Goal: Task Accomplishment & Management: Manage account settings

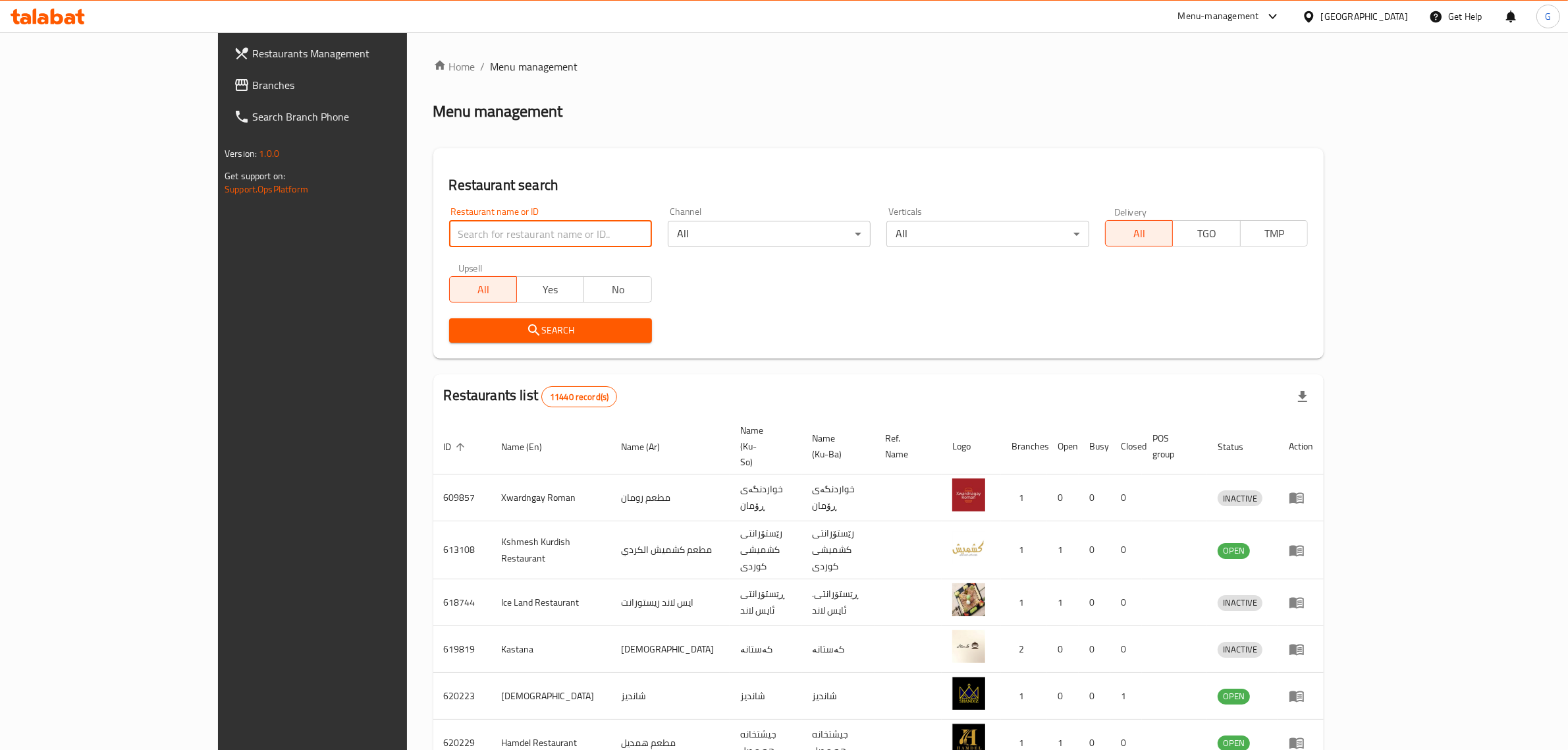
click at [455, 229] on input "search" at bounding box center [551, 234] width 203 height 26
type input "bloo"
click button "Search" at bounding box center [551, 330] width 203 height 25
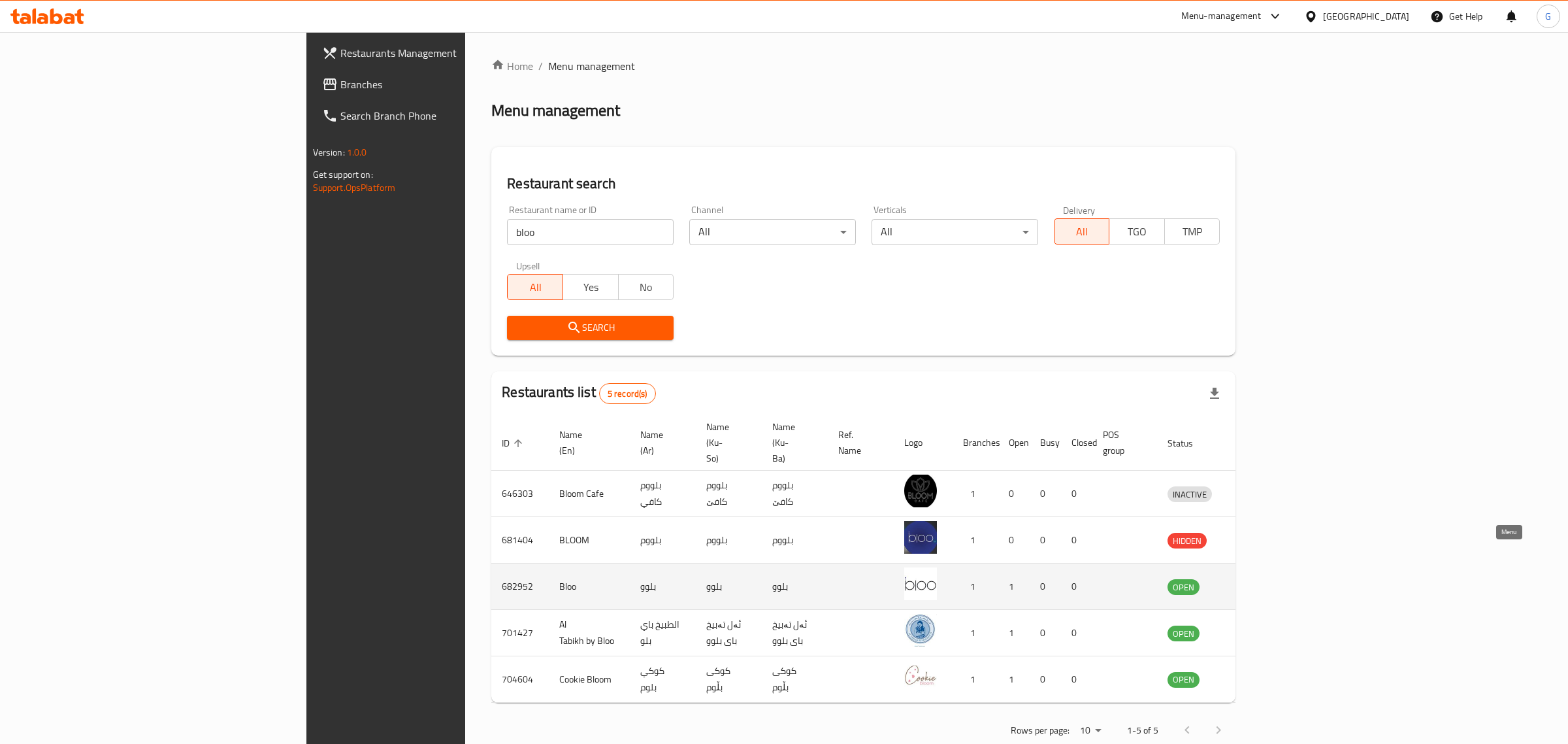
click at [1254, 578] on icon "enhanced table" at bounding box center [1245, 586] width 16 height 16
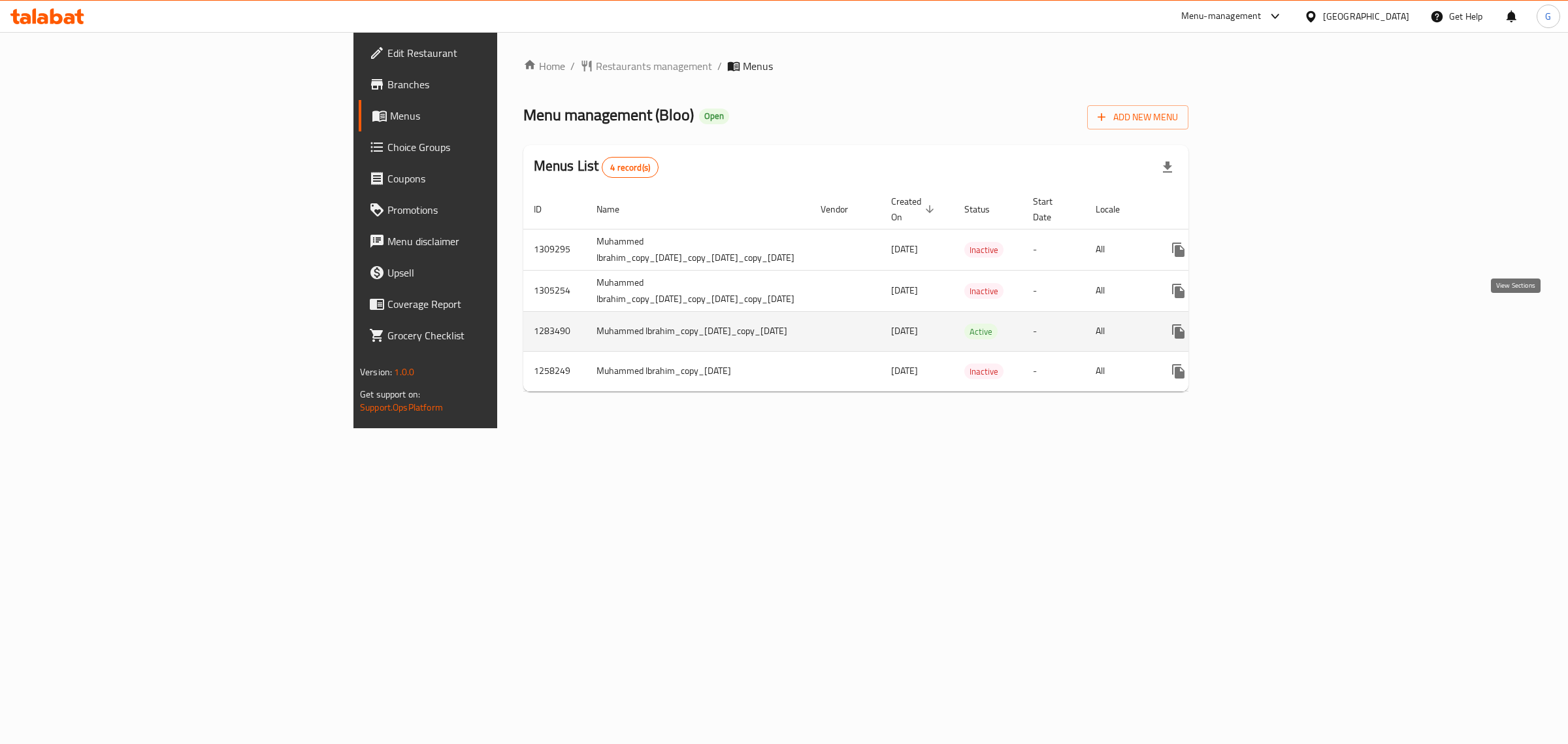
click at [1280, 324] on icon "enhanced table" at bounding box center [1272, 331] width 16 height 16
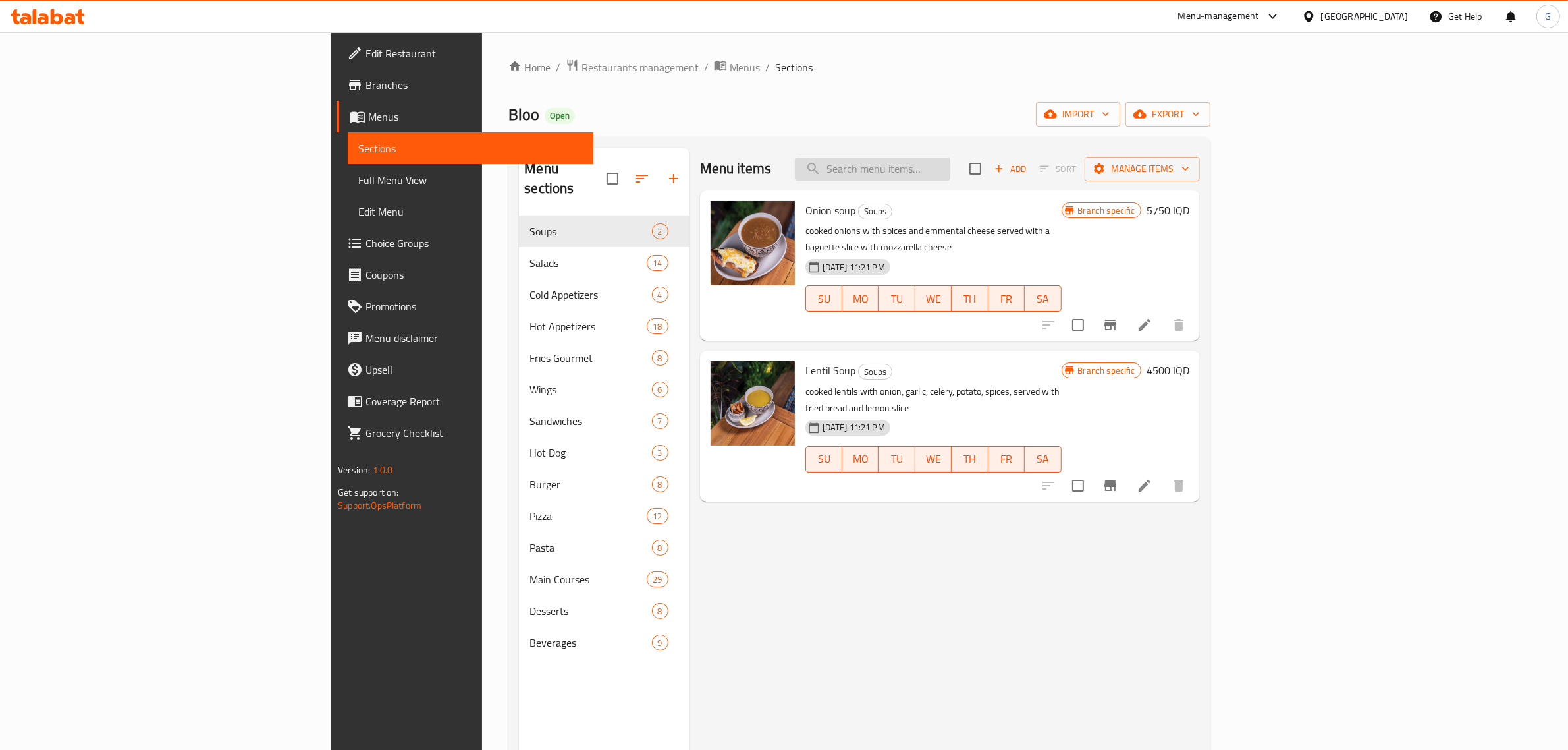
click at [950, 169] on input "search" at bounding box center [873, 169] width 155 height 23
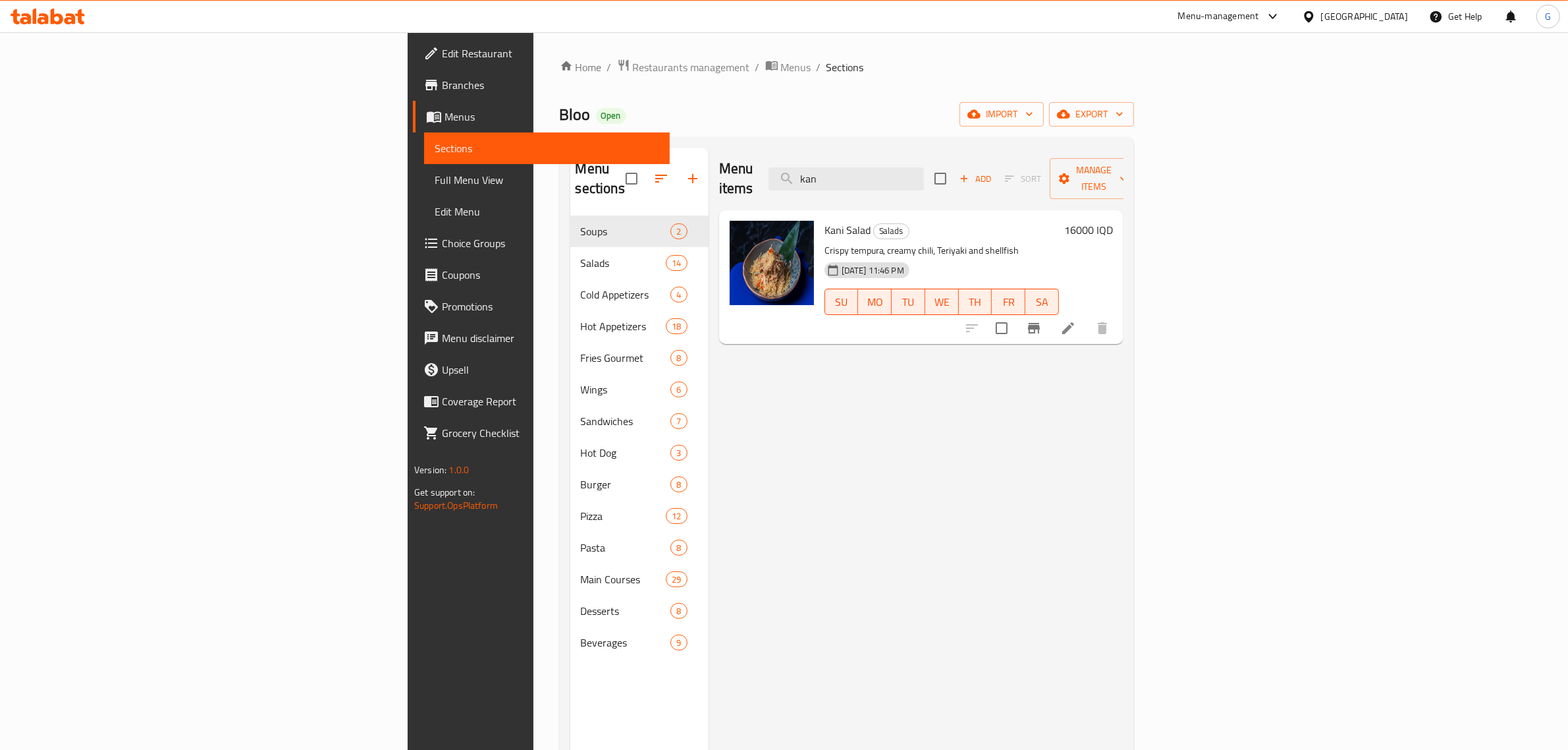
type input "kan"
click at [1087, 316] on li at bounding box center [1068, 328] width 37 height 24
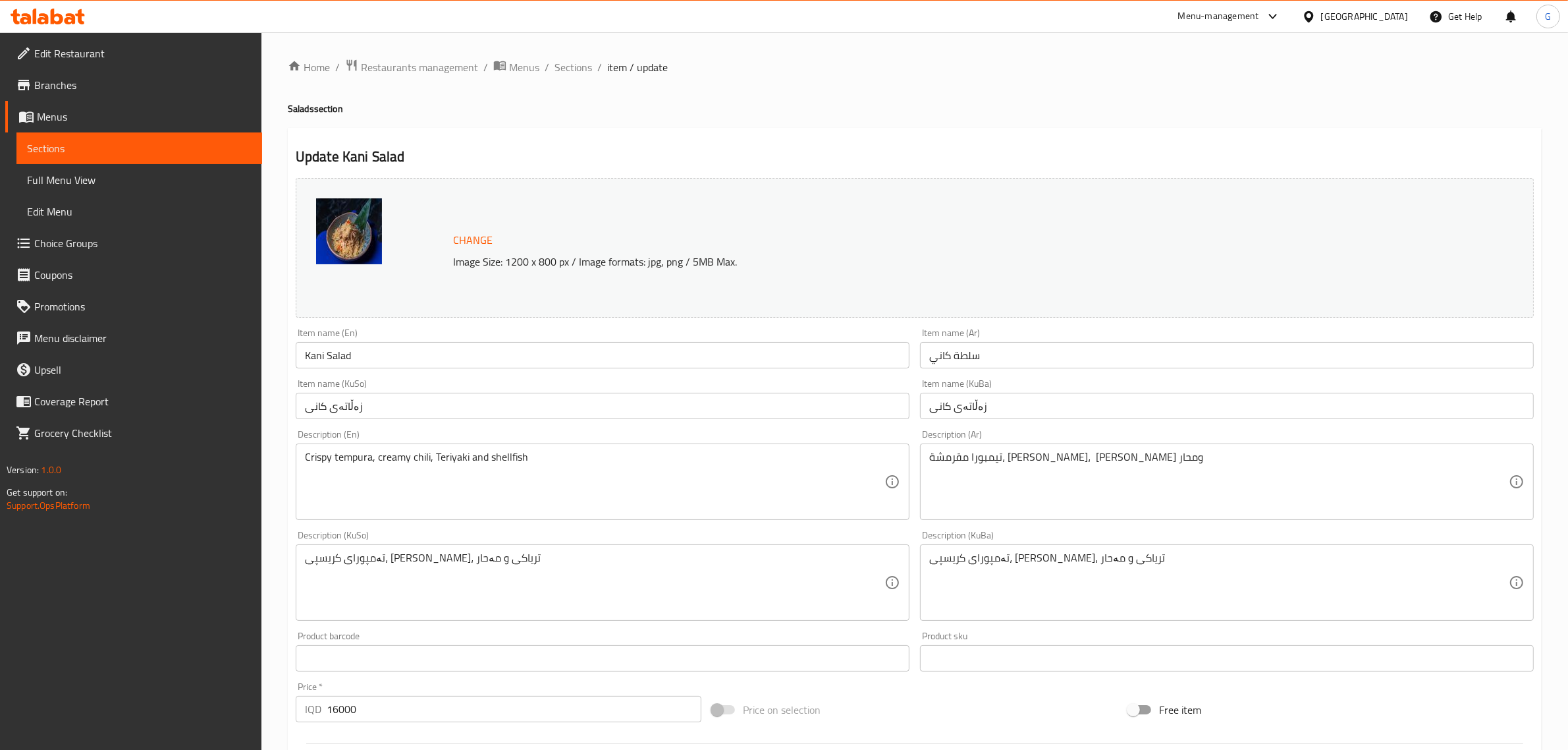
click at [315, 356] on input "Kani Salad" at bounding box center [602, 355] width 613 height 26
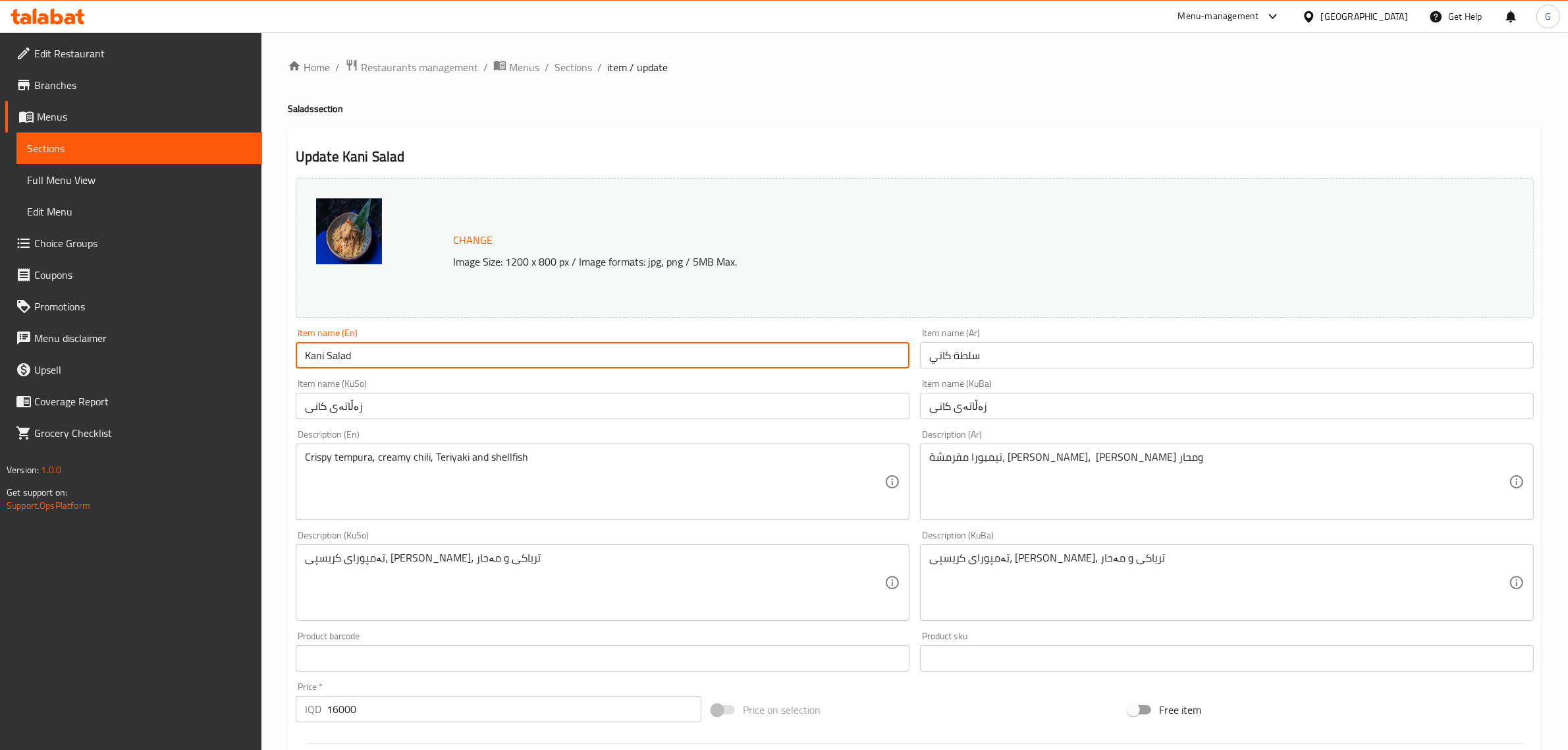
click at [315, 356] on input "Kani Salad" at bounding box center [602, 355] width 613 height 26
type input "Crab Salad"
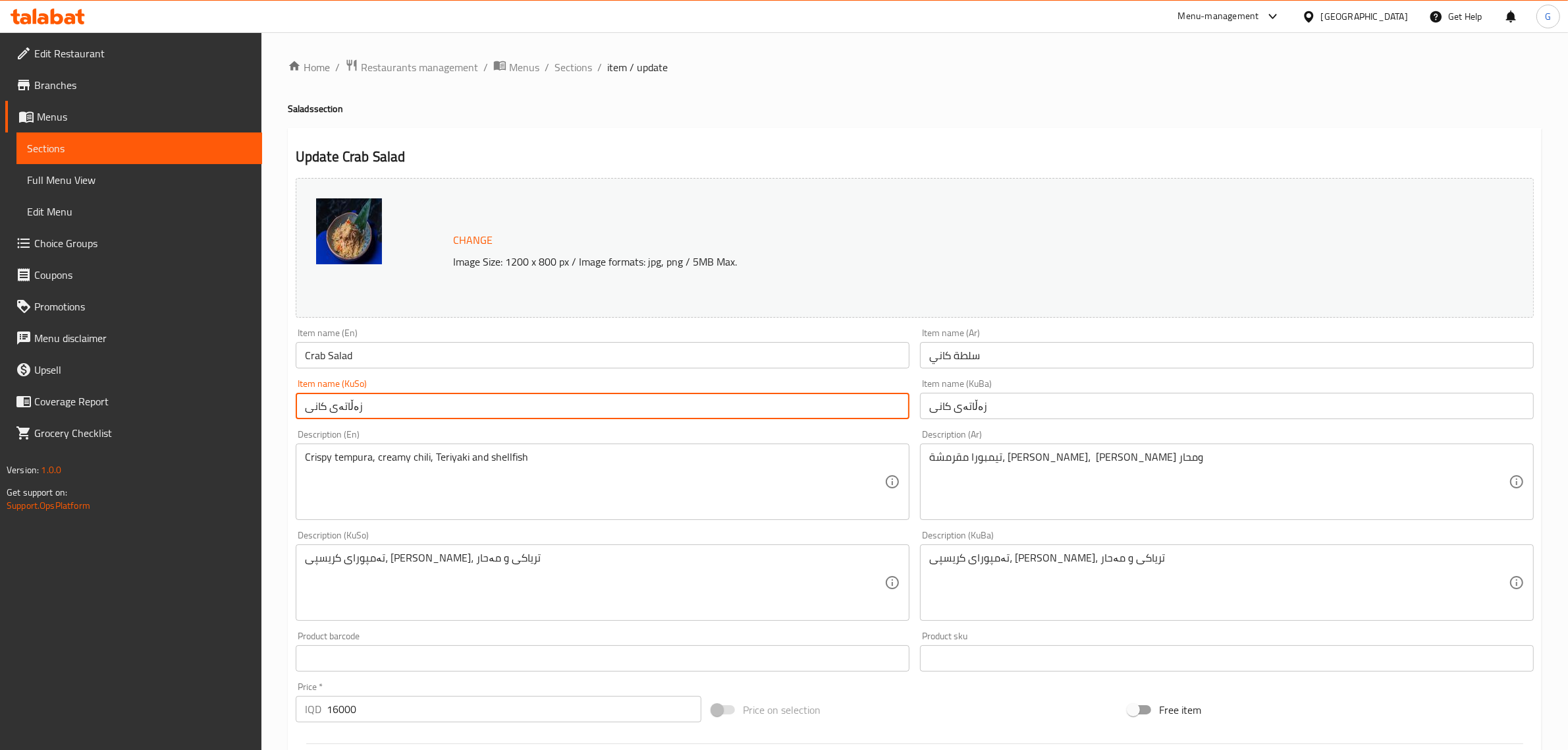
click at [318, 412] on input "زەڵاتەی کانی" at bounding box center [602, 406] width 613 height 26
paste input "كراب"
type input "زەڵاتەی كراب"
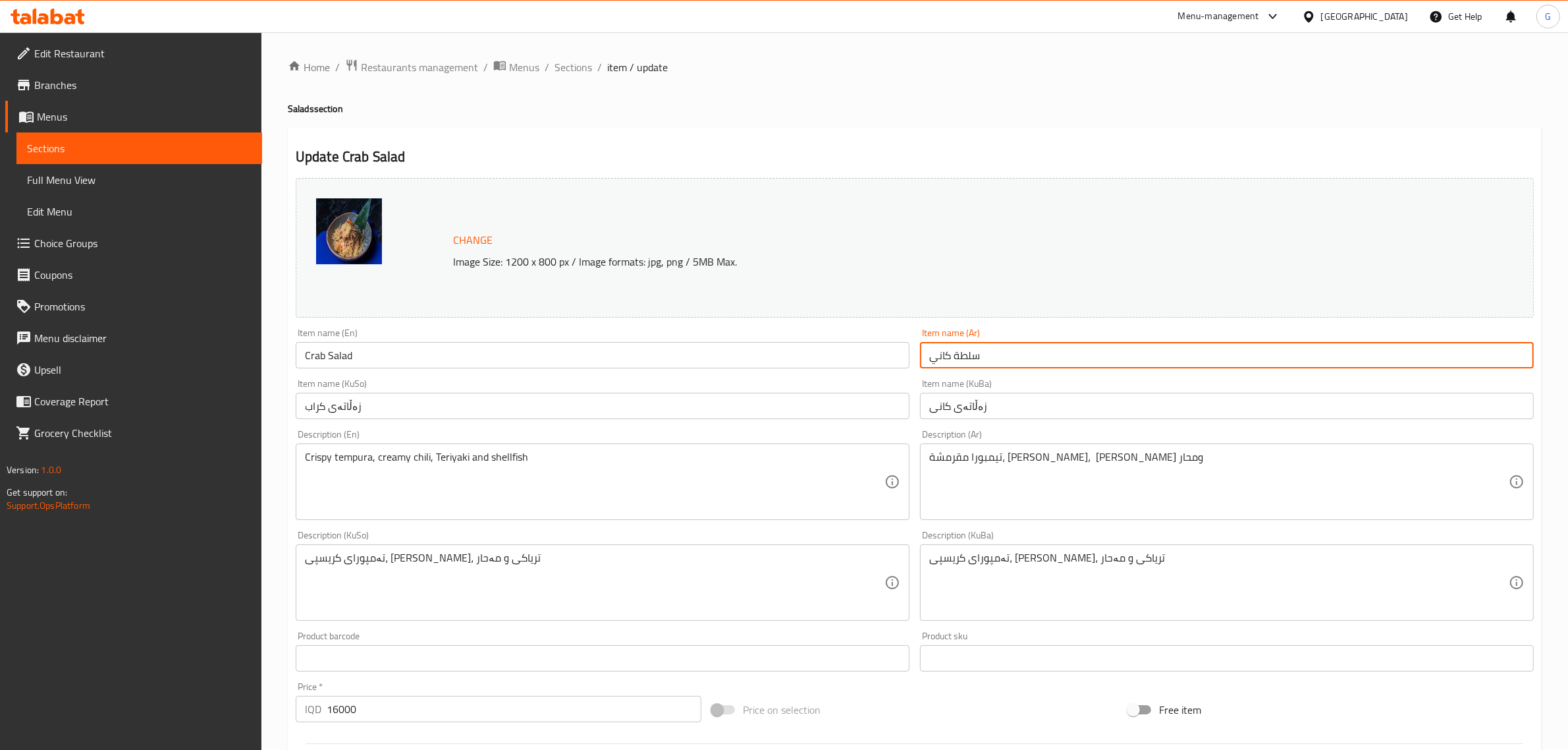
click at [937, 356] on input "سلطة كاني" at bounding box center [1226, 355] width 613 height 26
paste input "اب"
type input "سلطة كراب"
click at [940, 406] on input "زەڵاتەی کانی" at bounding box center [1226, 406] width 613 height 26
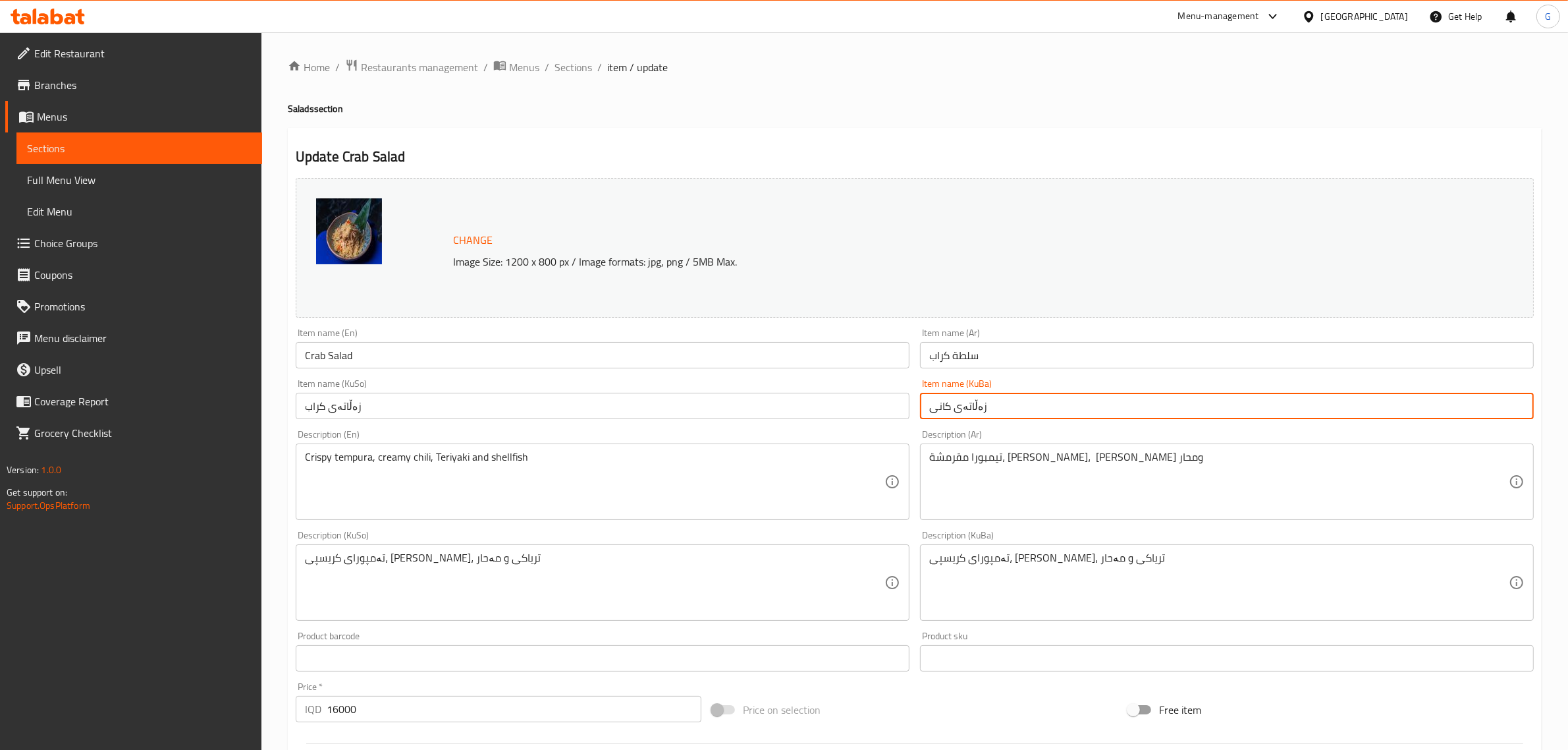
click at [940, 406] on input "زەڵاتەی کانی" at bounding box center [1226, 406] width 613 height 26
paste input "كراب"
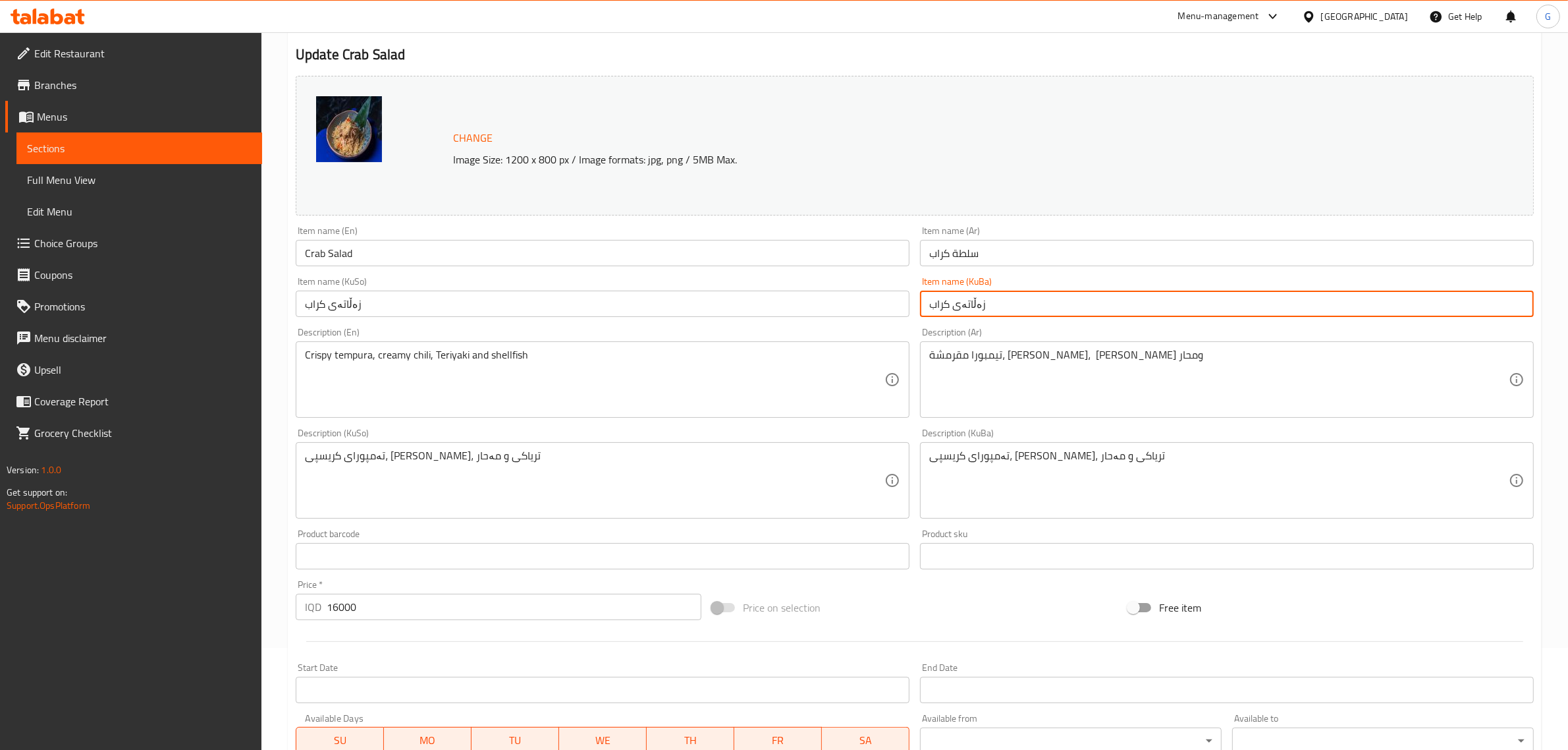
scroll to position [350, 0]
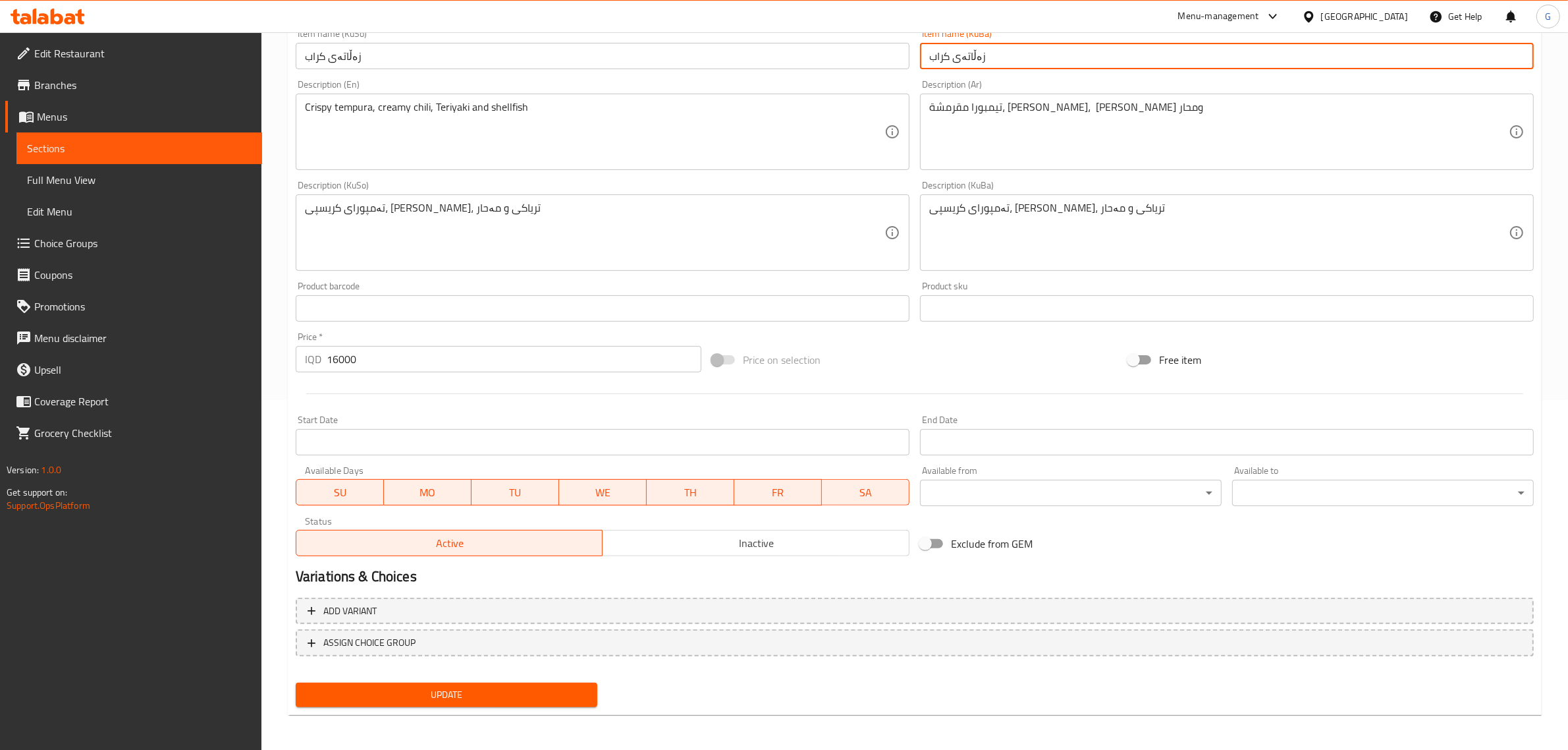
type input "زەڵاتەی كراب"
click at [544, 695] on span "Update" at bounding box center [447, 695] width 281 height 17
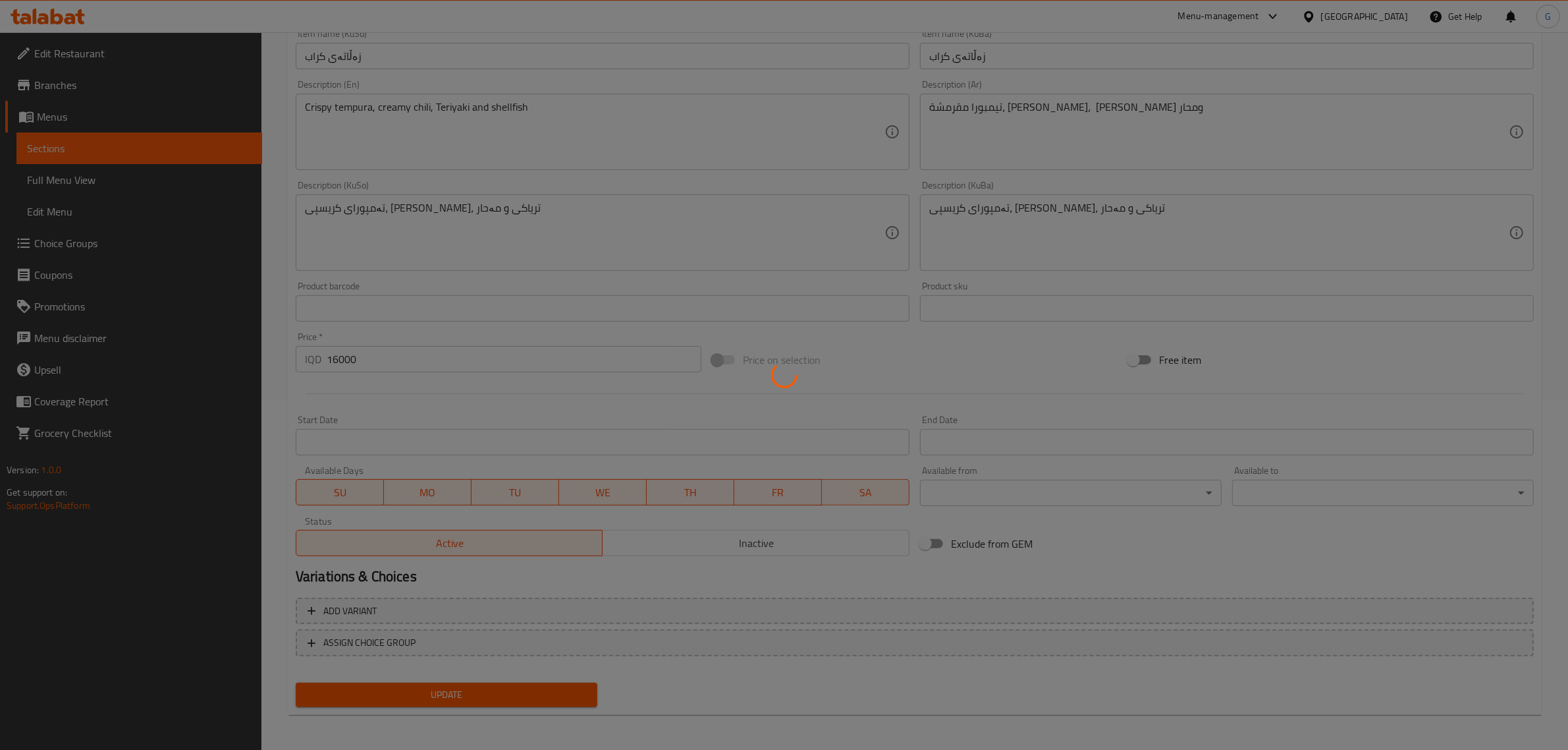
click at [544, 695] on div at bounding box center [784, 375] width 1568 height 750
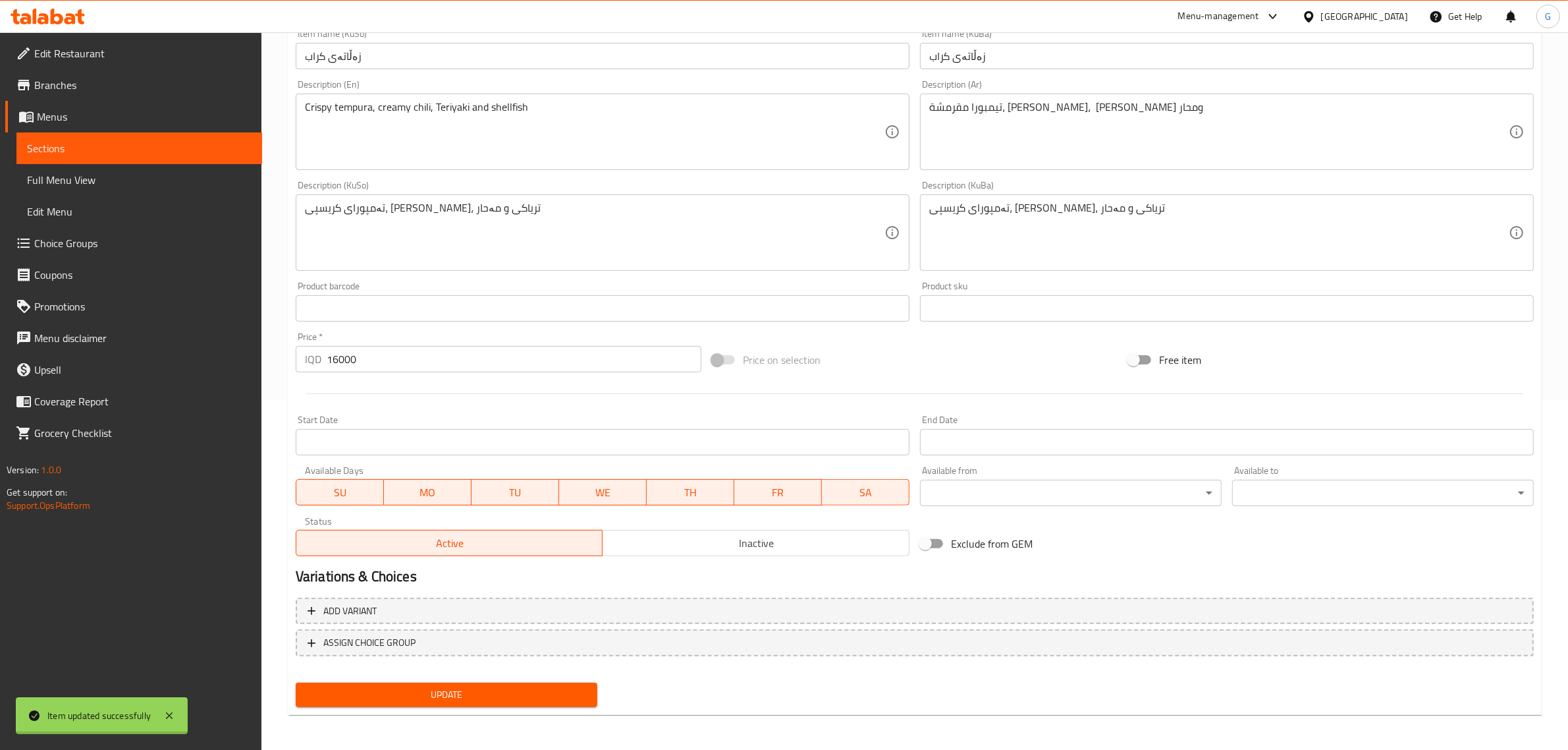
click at [544, 695] on div at bounding box center [784, 375] width 1568 height 750
click at [544, 695] on span "Update" at bounding box center [447, 695] width 281 height 17
click at [544, 695] on div at bounding box center [784, 375] width 1568 height 750
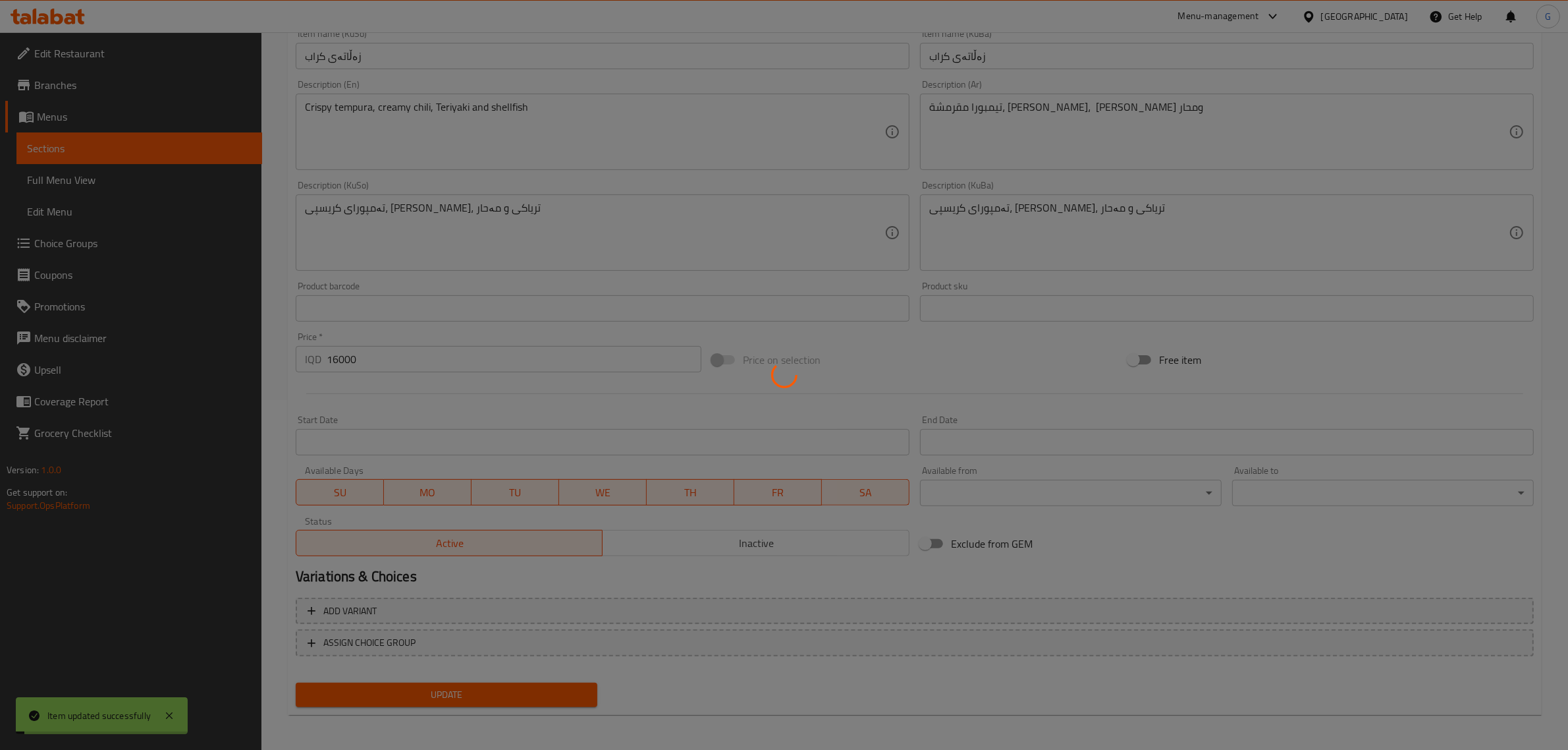
click at [544, 695] on div at bounding box center [784, 375] width 1568 height 750
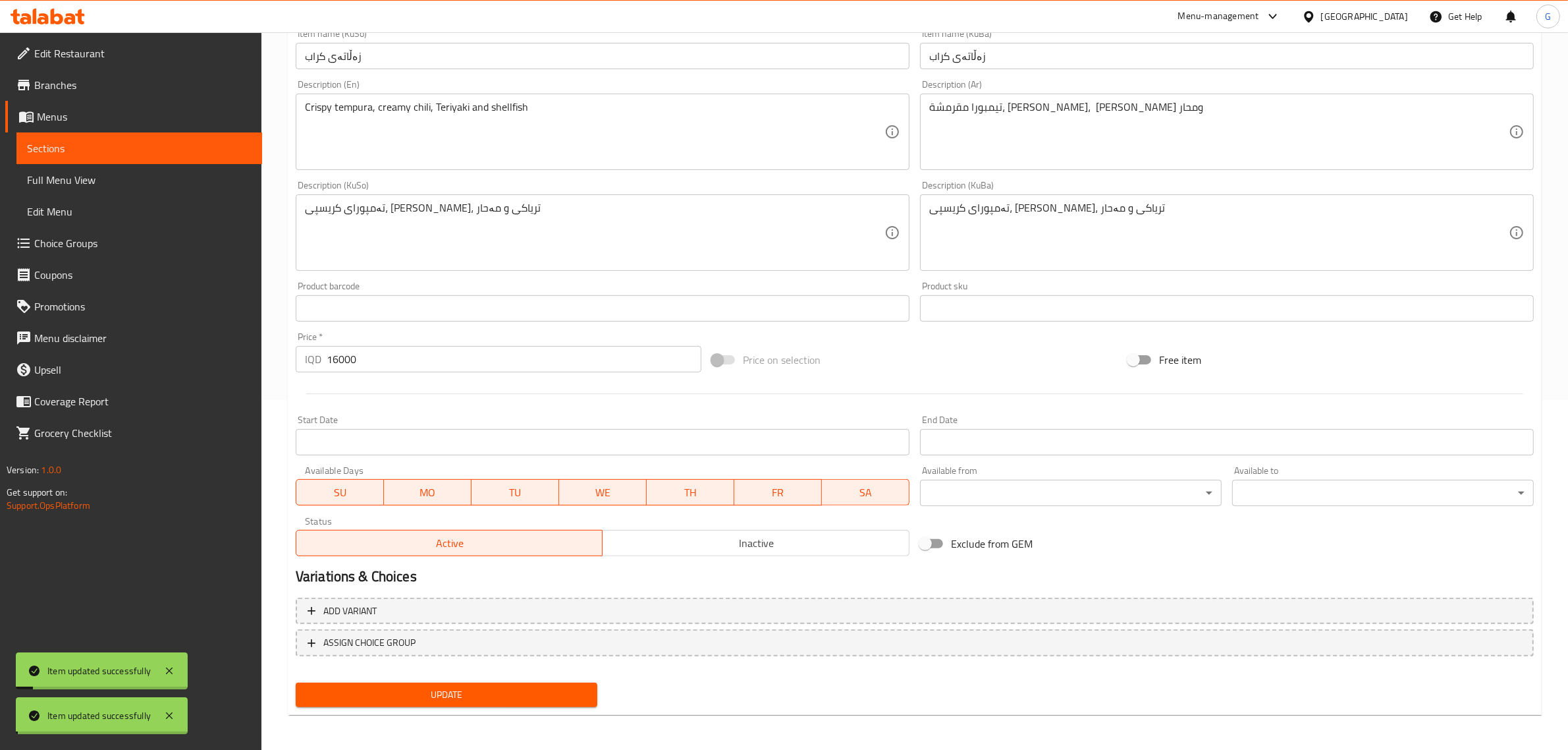
click at [544, 695] on span "Update" at bounding box center [447, 695] width 281 height 17
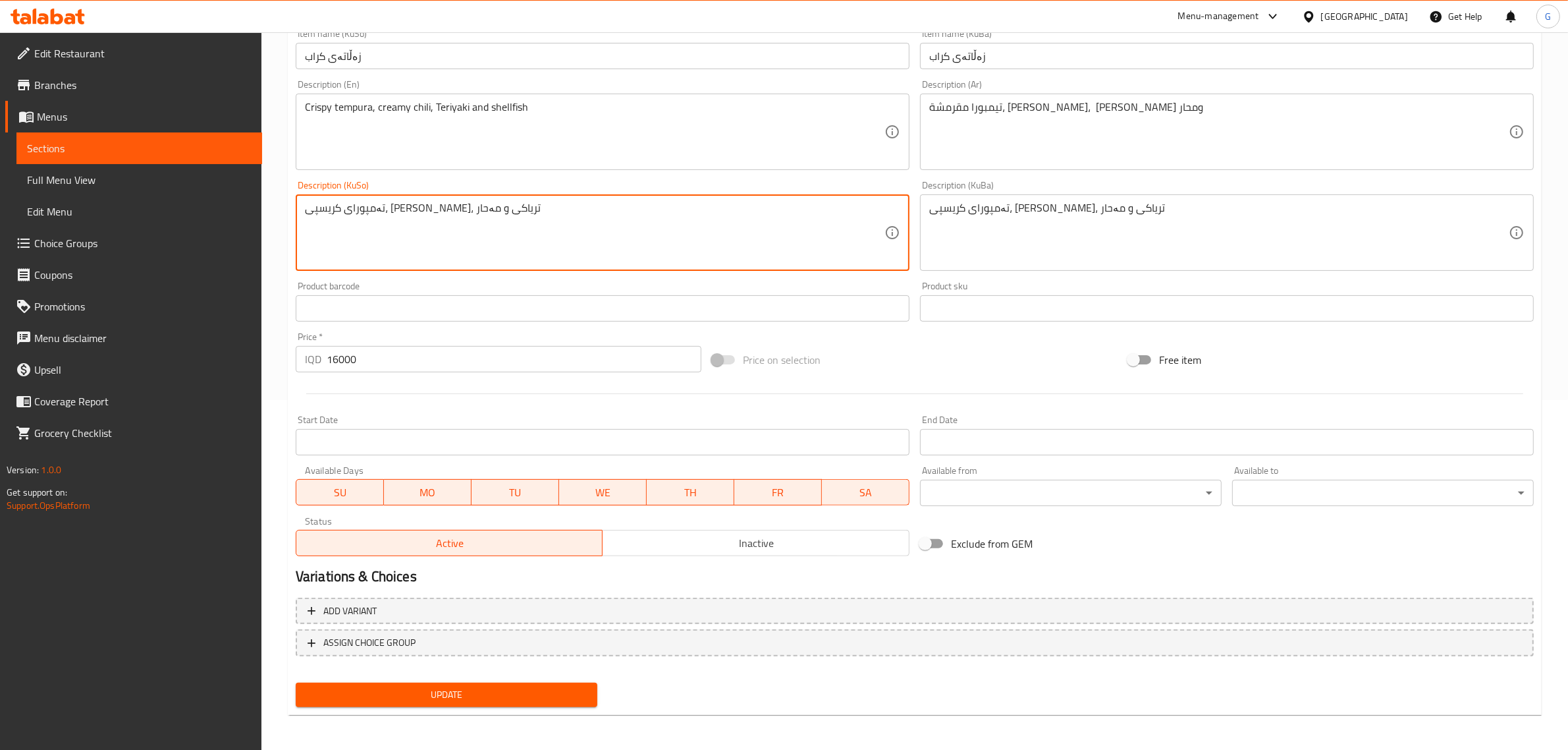
scroll to position [0, 0]
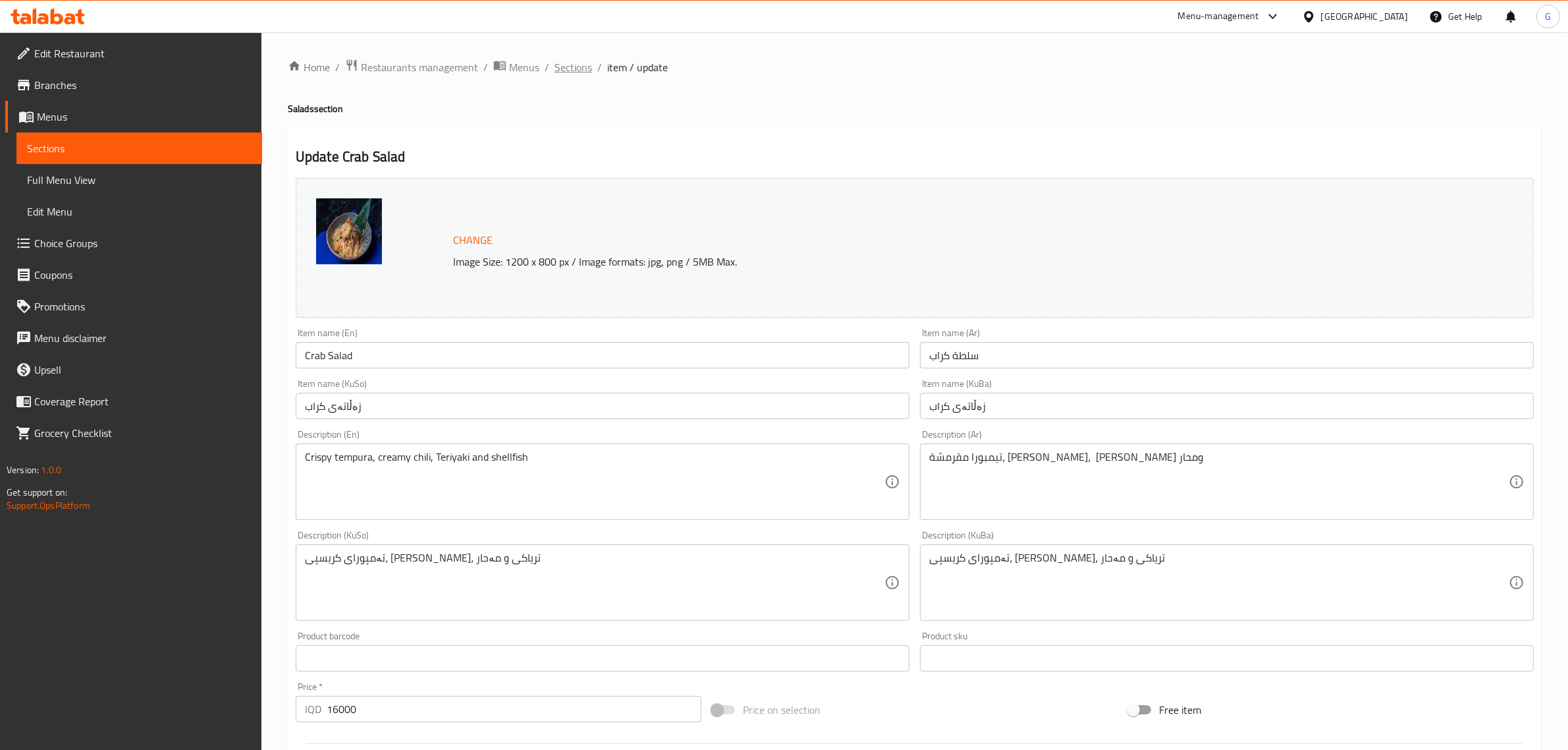
click at [580, 68] on span "Sections" at bounding box center [573, 67] width 37 height 16
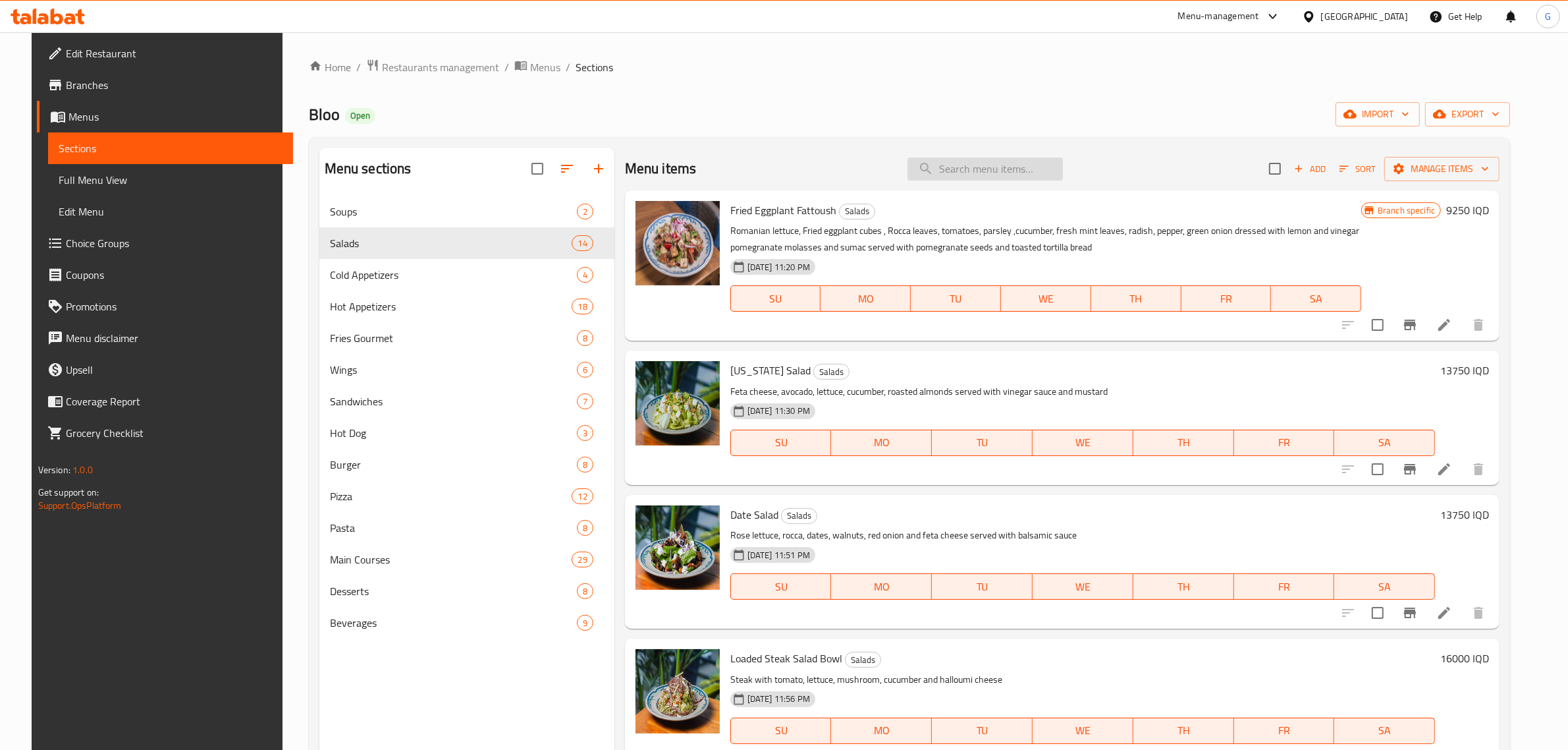
click at [983, 166] on input "search" at bounding box center [985, 169] width 155 height 23
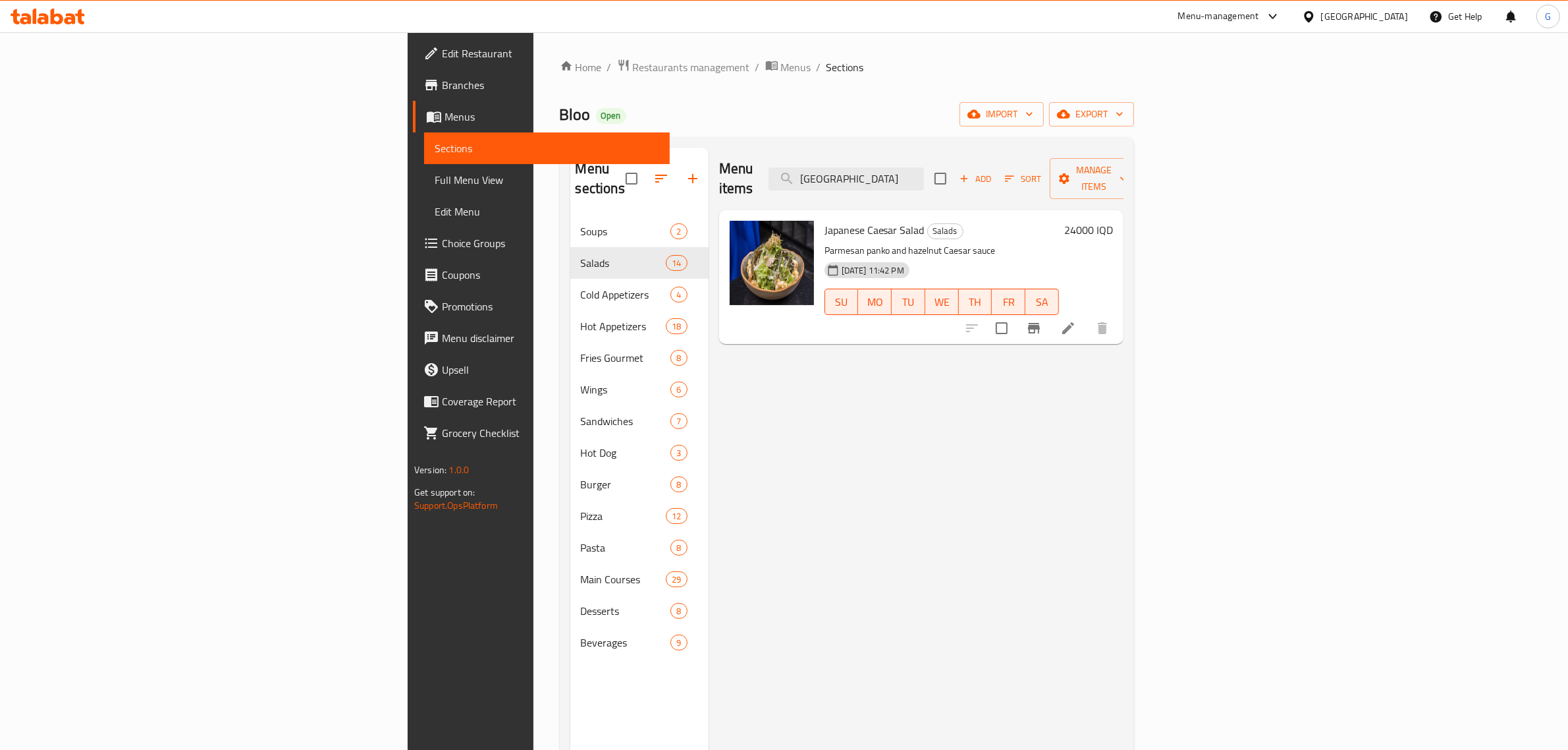
type input "japan"
click at [1113, 221] on h6 "24000 IQD" at bounding box center [1088, 230] width 49 height 18
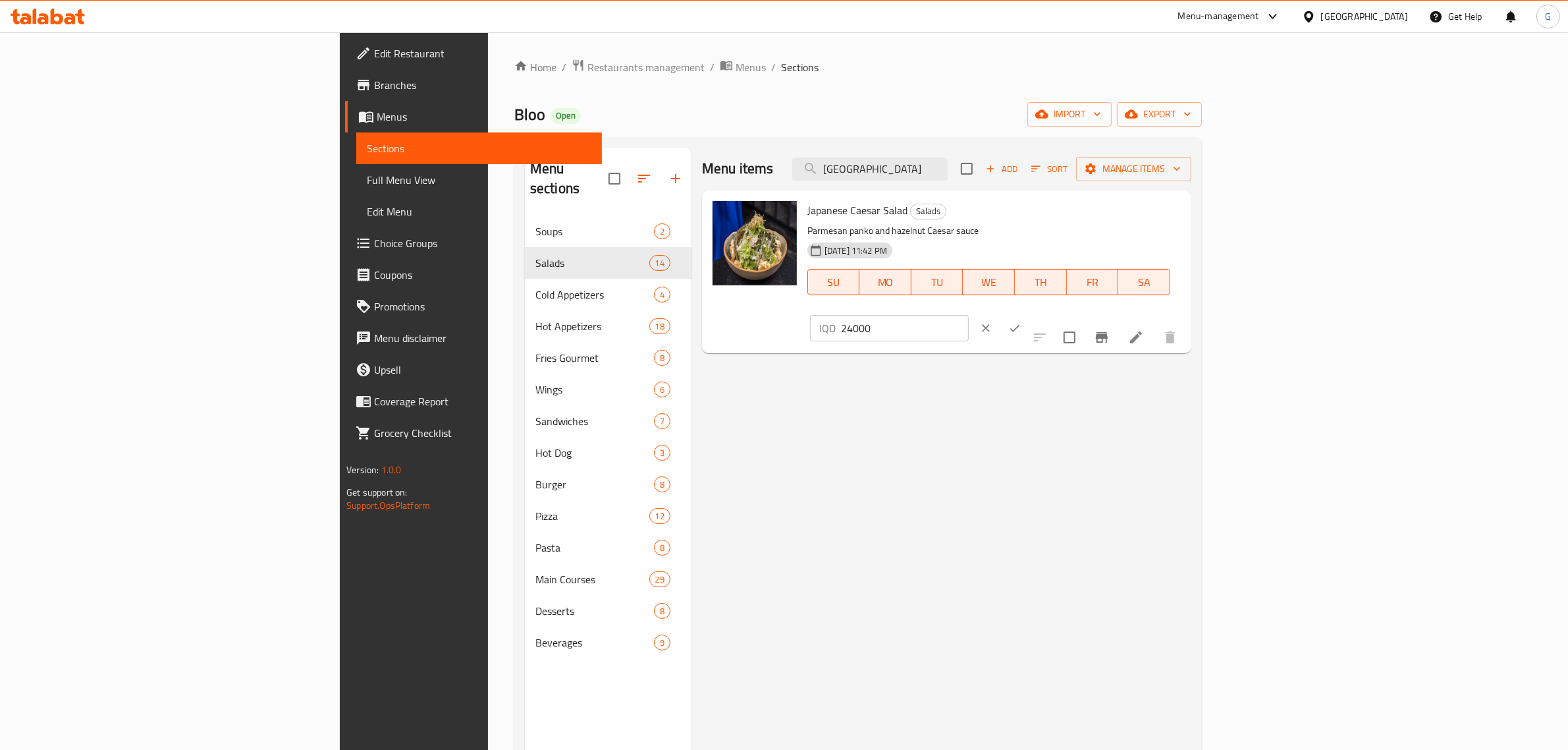
click at [969, 315] on input "24000" at bounding box center [905, 328] width 128 height 26
type input "21000"
click at [1021, 321] on icon "ok" at bounding box center [1015, 328] width 13 height 13
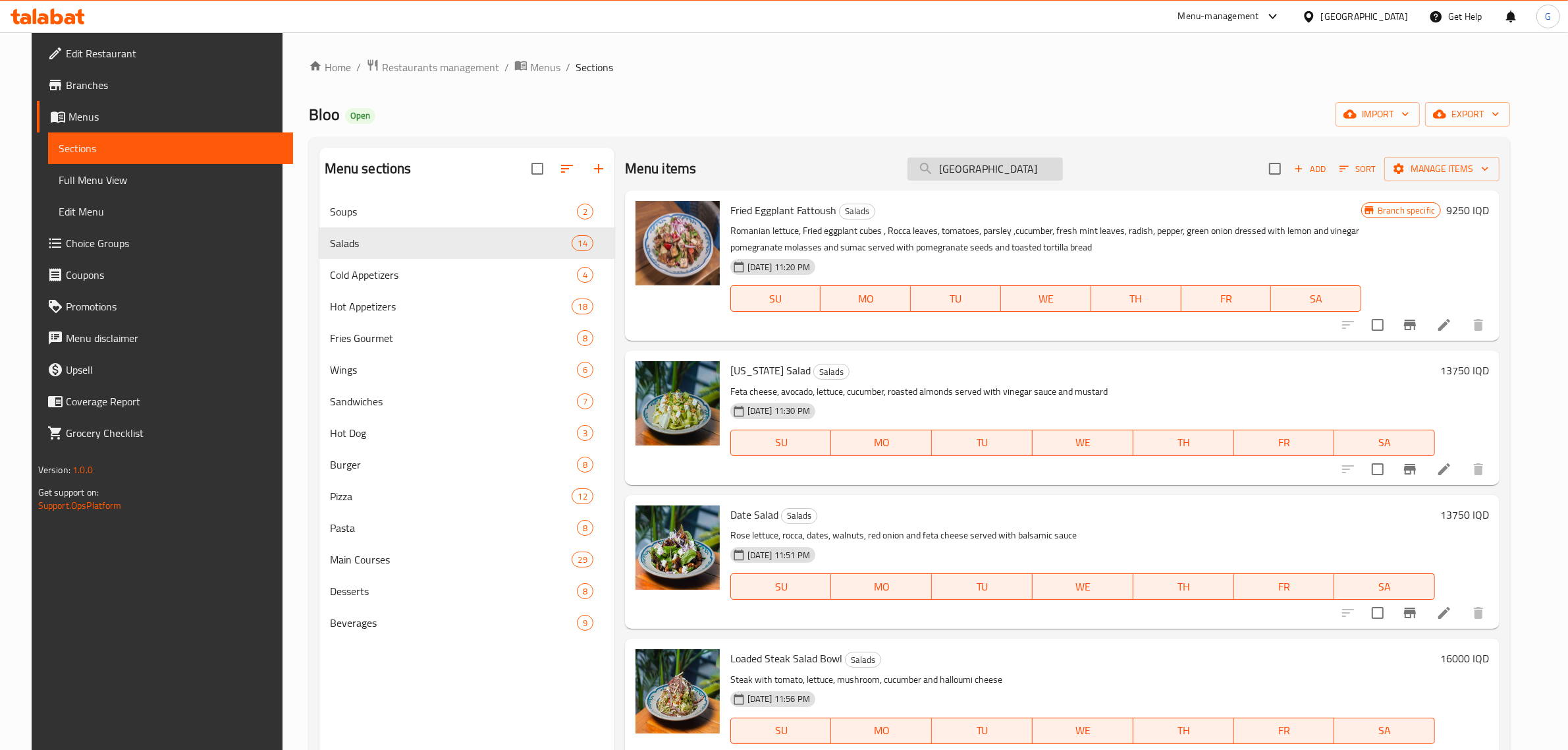
click at [1007, 174] on input "japan" at bounding box center [985, 169] width 155 height 23
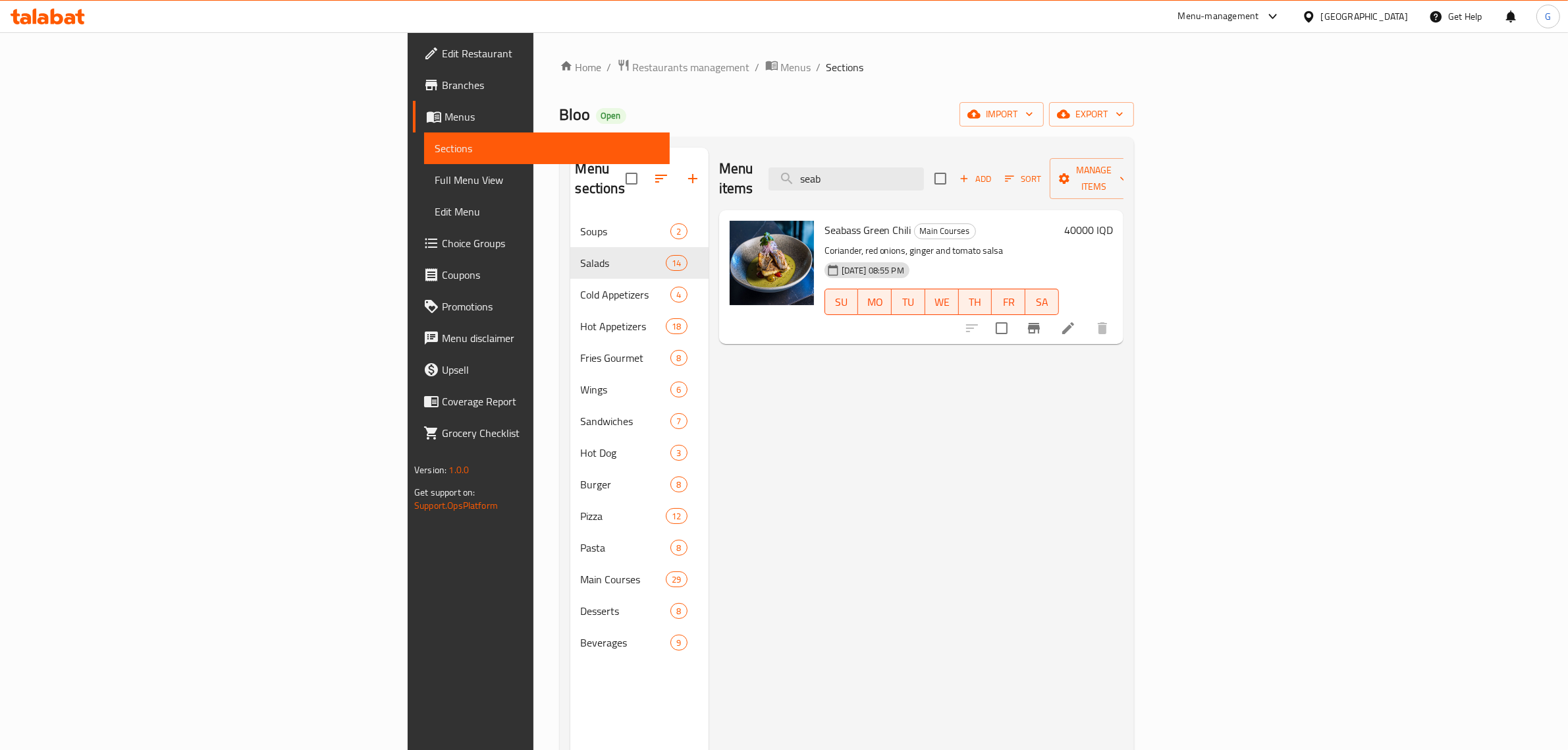
type input "seab"
click at [1113, 221] on h6 "40000 IQD" at bounding box center [1088, 230] width 49 height 18
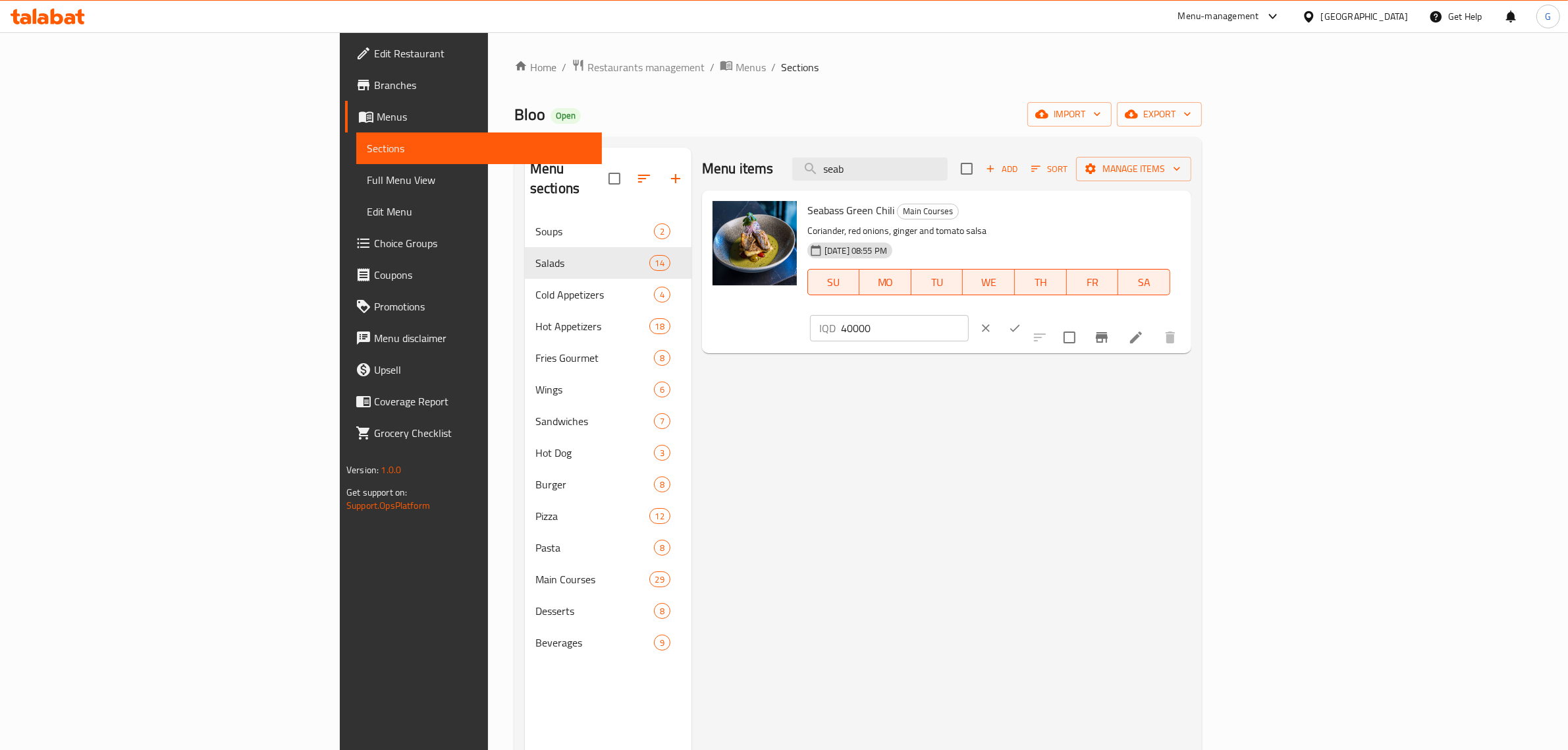
click at [969, 315] on input "40000" at bounding box center [905, 328] width 128 height 26
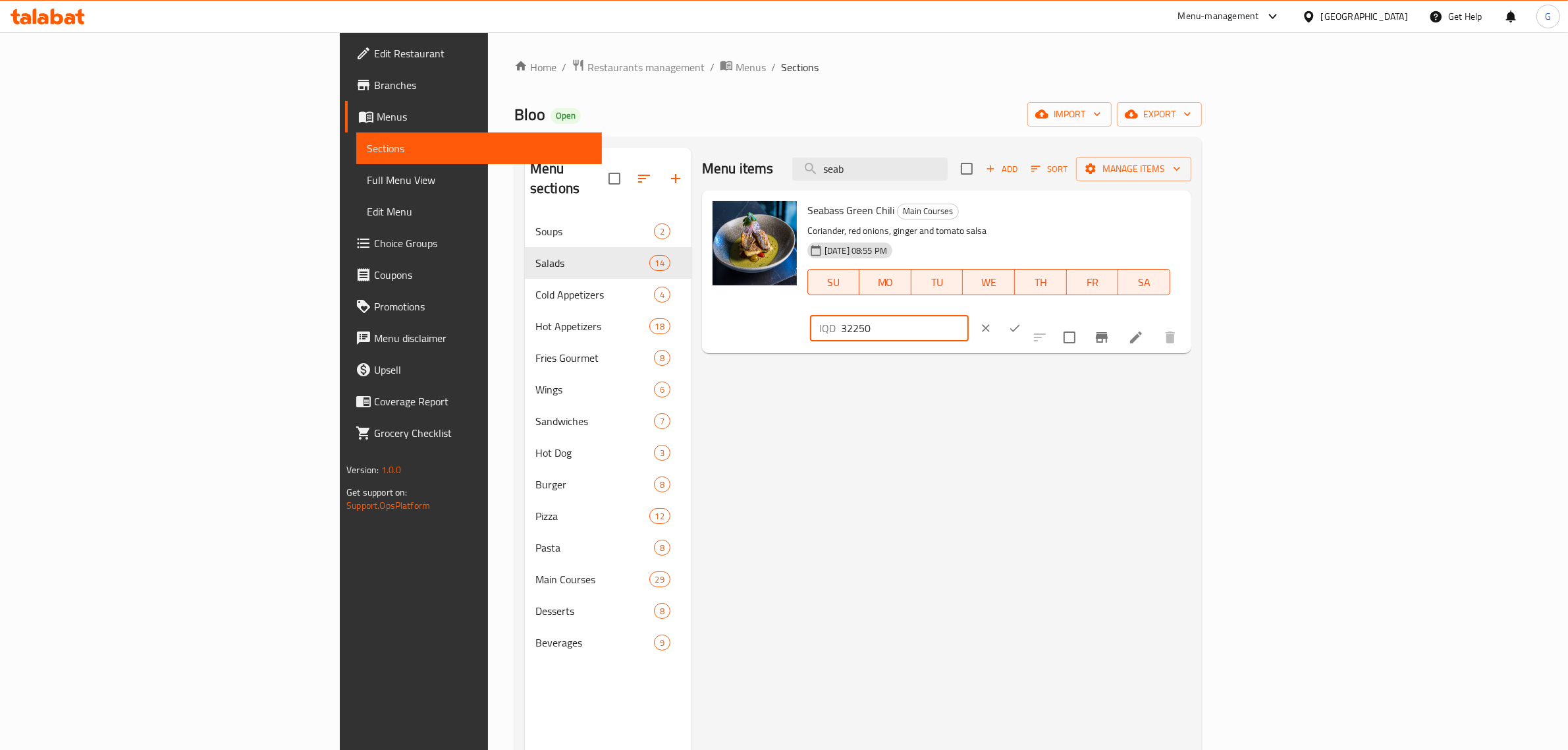
type input "32250"
click at [1030, 314] on button "ok" at bounding box center [1015, 328] width 29 height 29
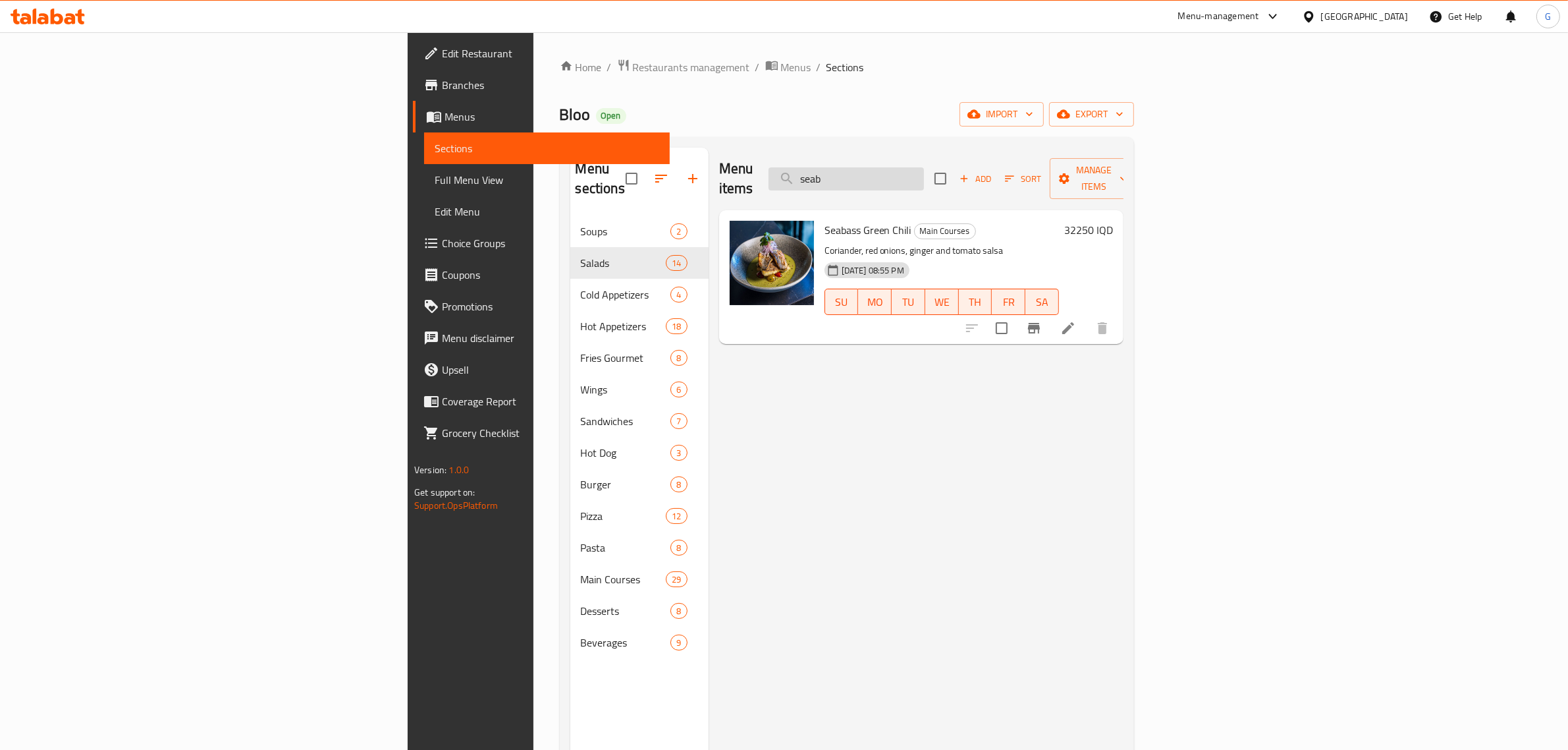
click at [924, 168] on input "seab" at bounding box center [846, 179] width 155 height 23
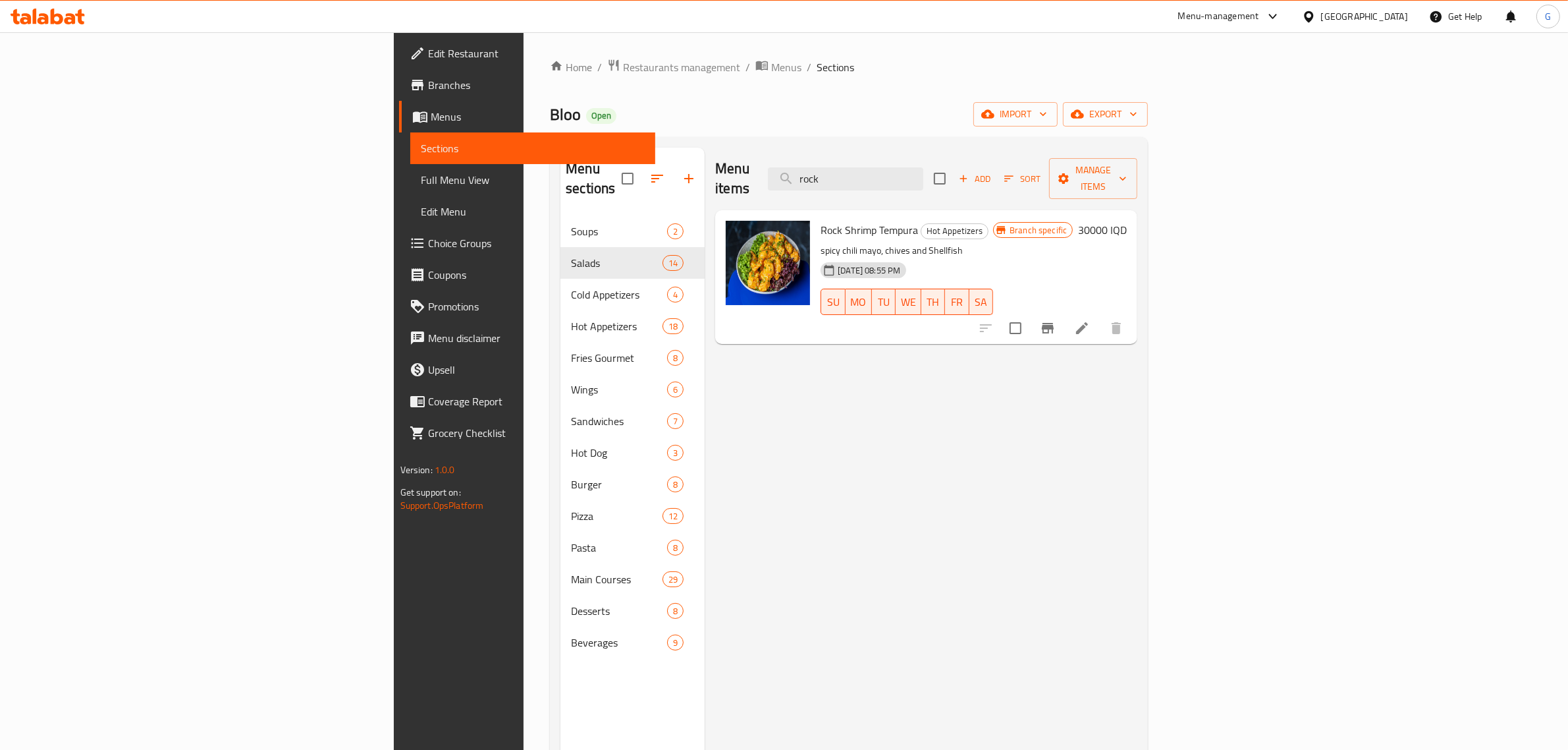
type input "rock"
click at [623, 70] on span "Restaurants management" at bounding box center [682, 67] width 117 height 16
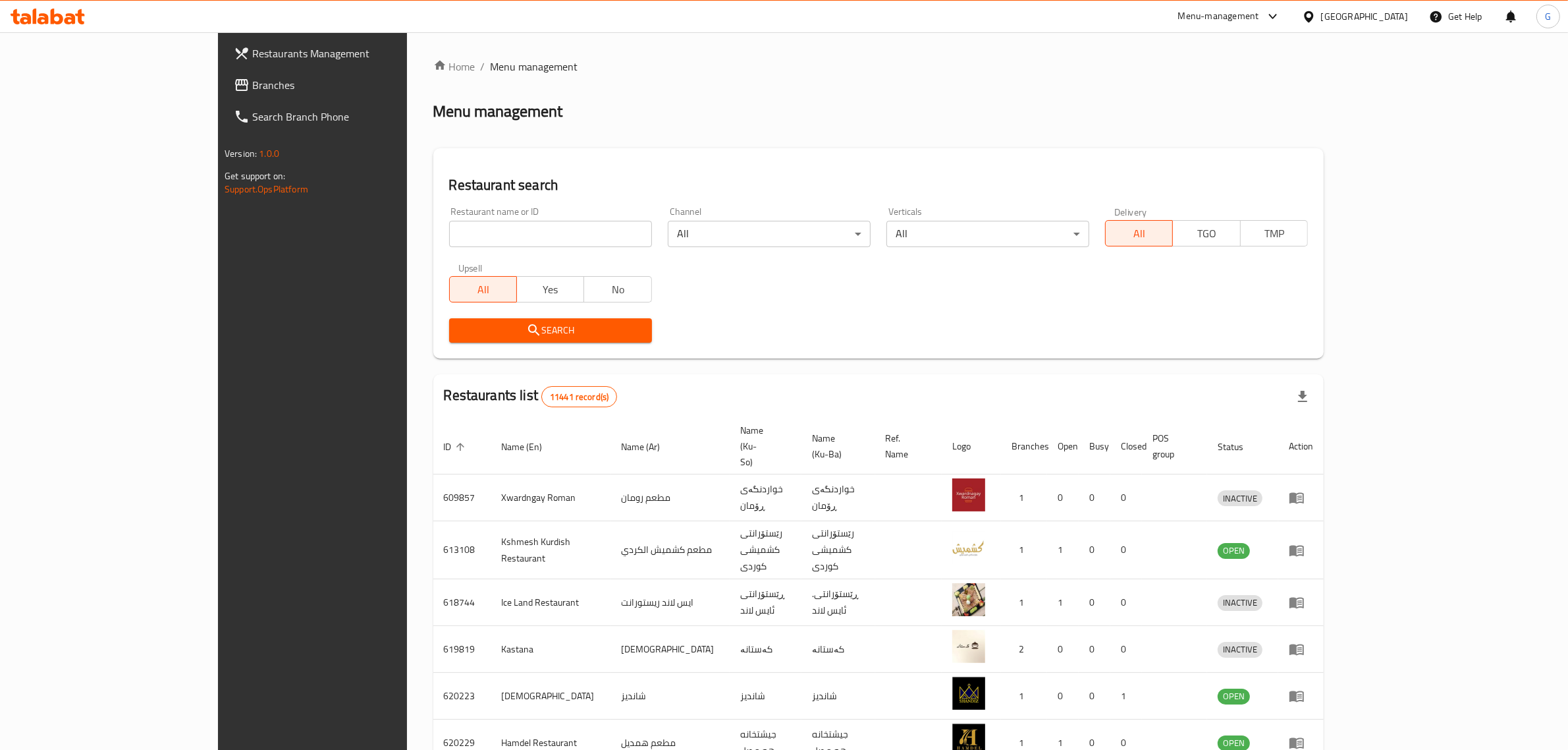
click at [1259, 12] on div "Menu-management" at bounding box center [1219, 16] width 81 height 16
click at [1253, 145] on div "Restaurant-Management" at bounding box center [1218, 146] width 103 height 15
